Goal: Navigation & Orientation: Find specific page/section

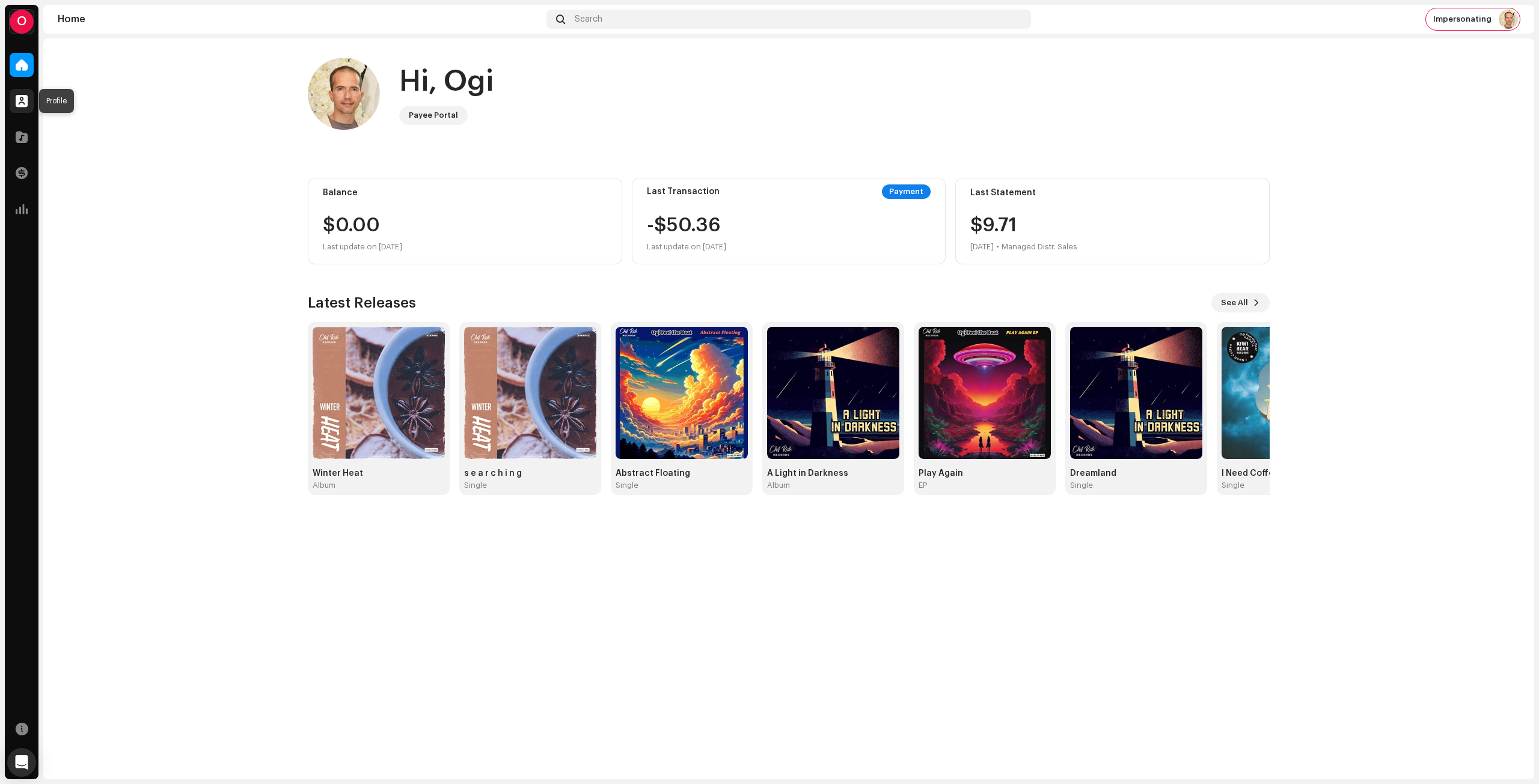
click at [26, 105] on span at bounding box center [21, 101] width 12 height 9
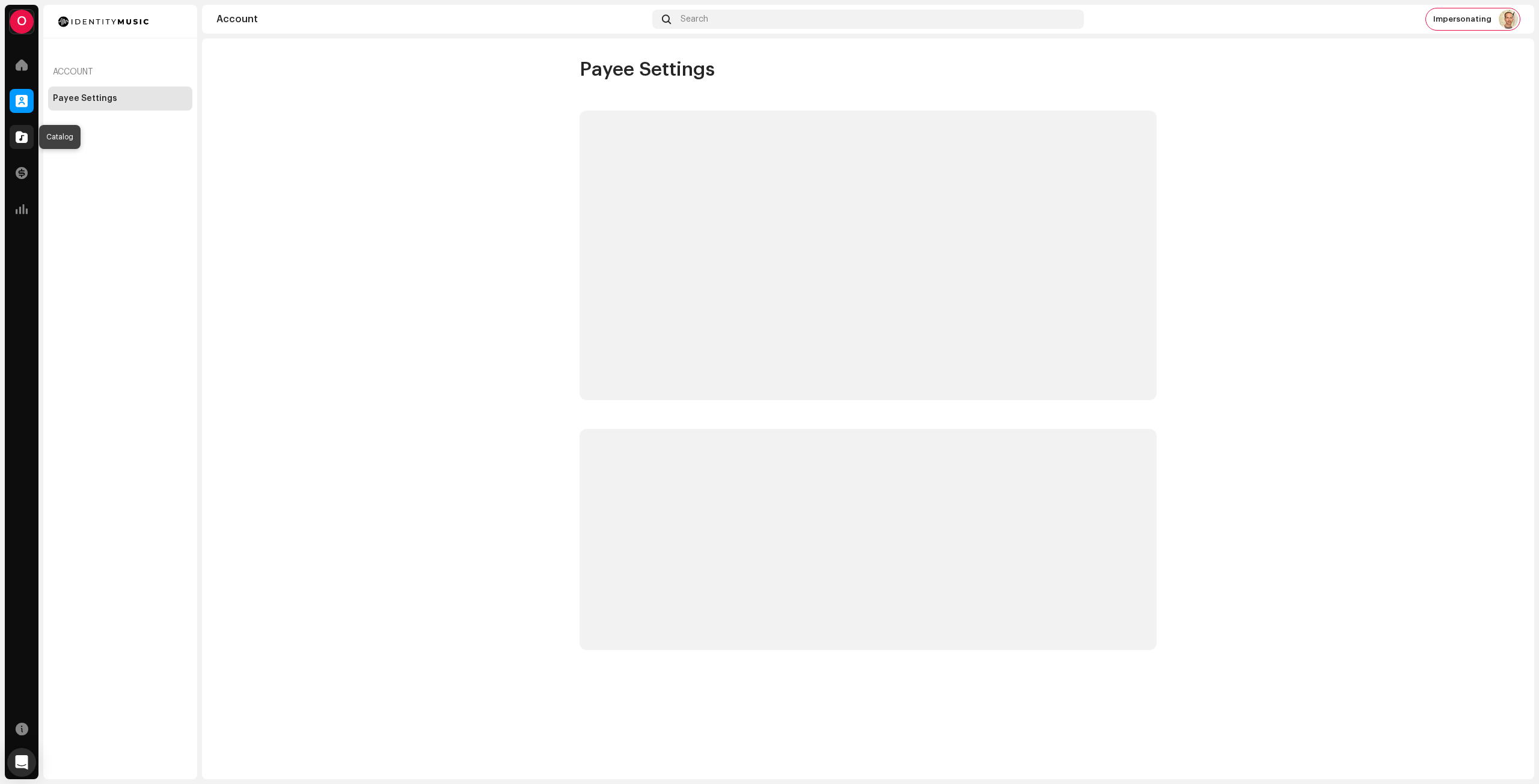
click at [18, 126] on div at bounding box center [21, 137] width 24 height 24
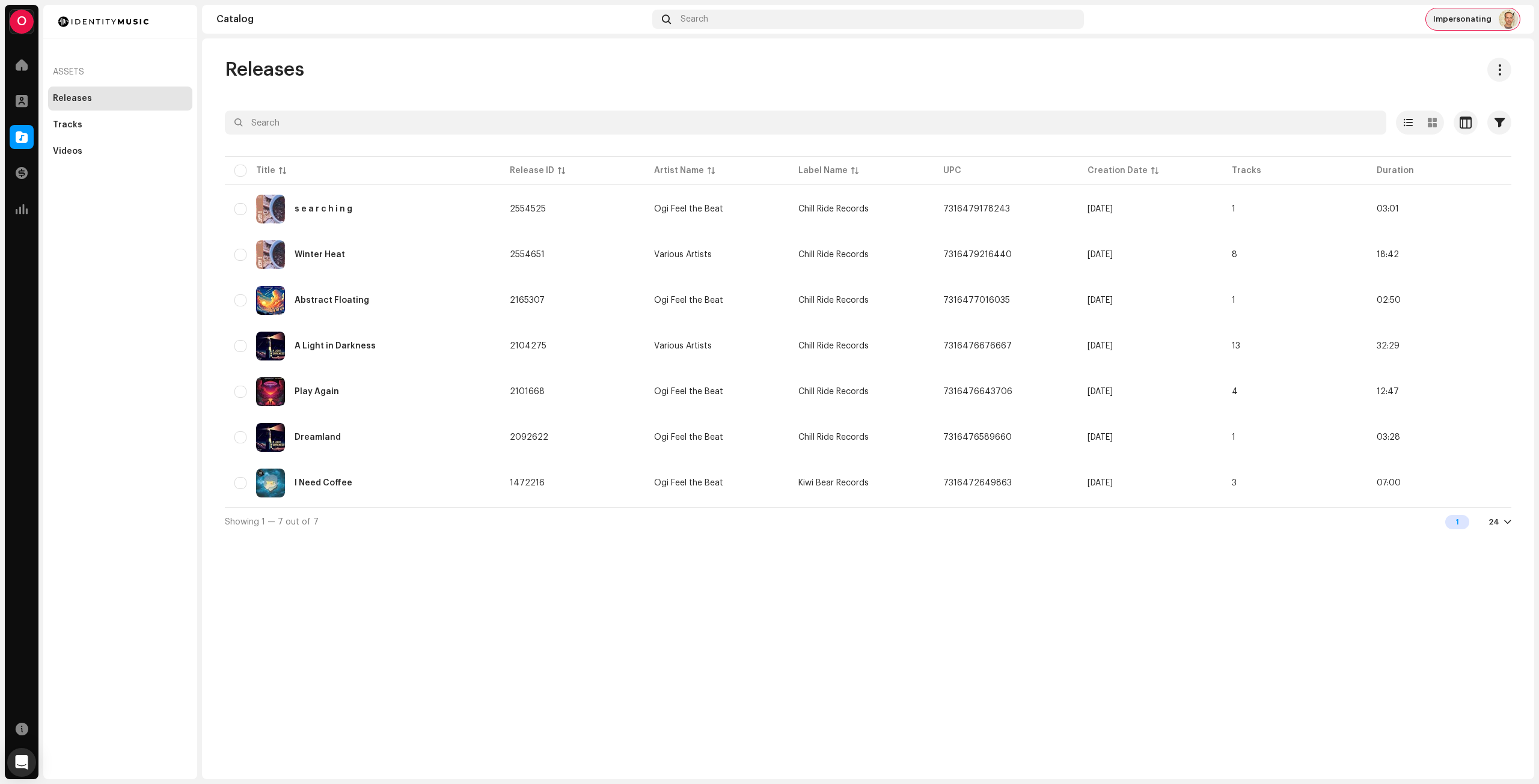
click at [1468, 20] on span "Impersonating" at bounding box center [1463, 19] width 58 height 9
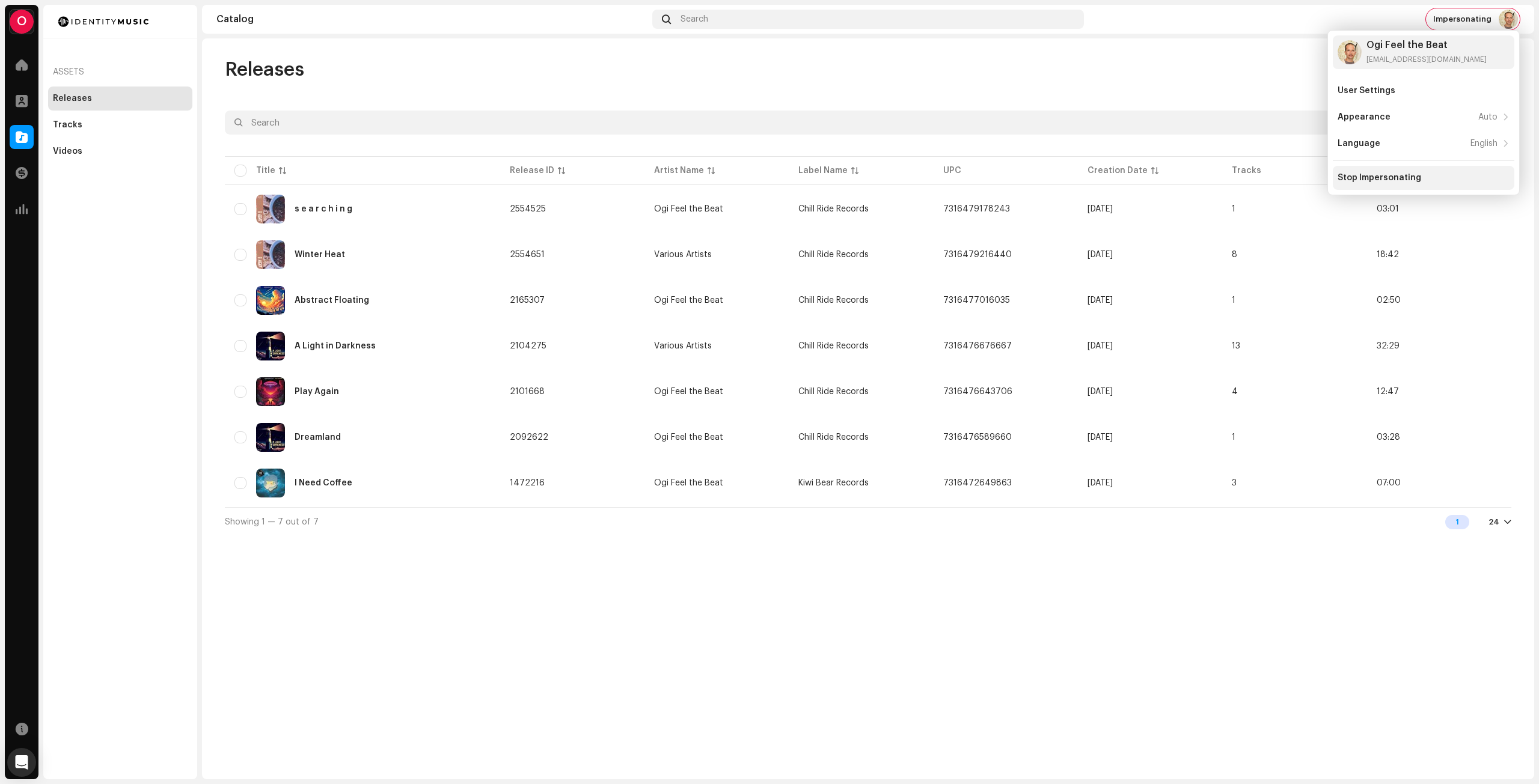
click at [1388, 175] on div "Stop Impersonating" at bounding box center [1379, 178] width 83 height 9
